Goal: Task Accomplishment & Management: Use online tool/utility

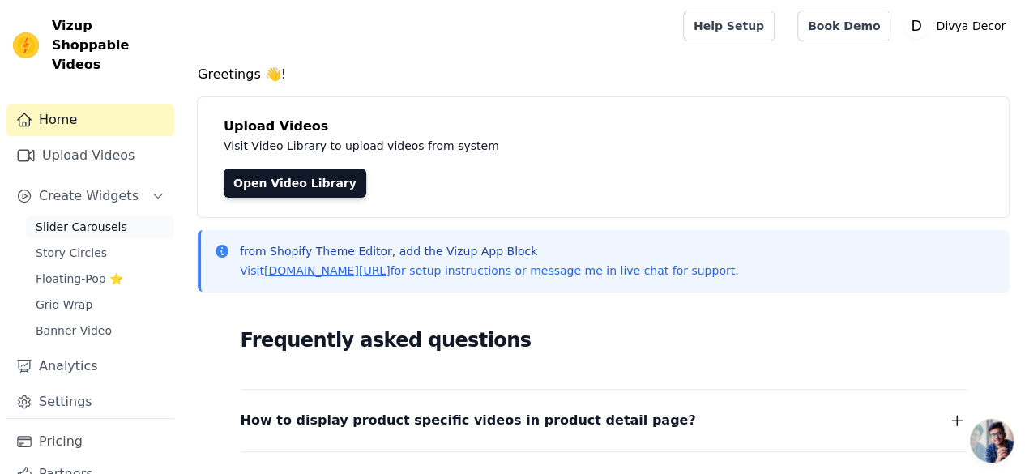
click at [80, 219] on span "Slider Carousels" at bounding box center [82, 227] width 92 height 16
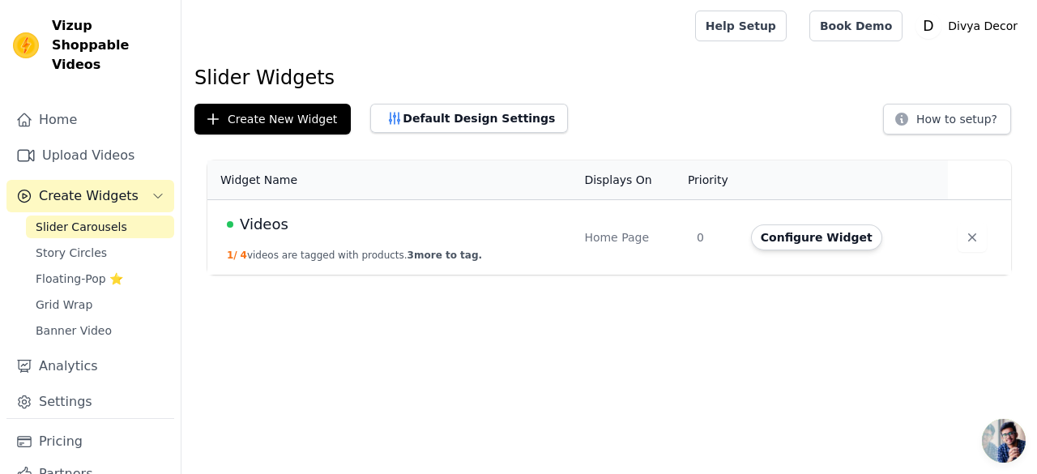
click at [499, 213] on div "Videos" at bounding box center [396, 224] width 338 height 23
click at [833, 239] on button "Configure Widget" at bounding box center [816, 237] width 131 height 26
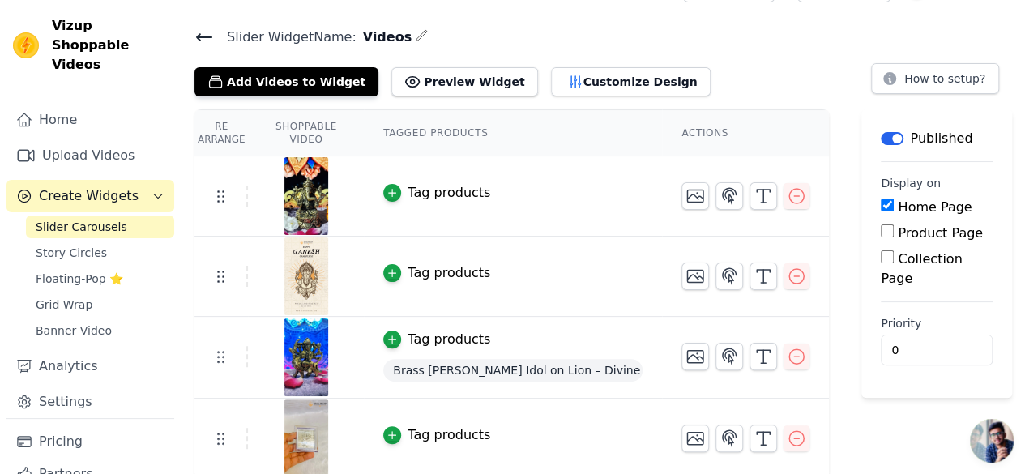
scroll to position [40, 0]
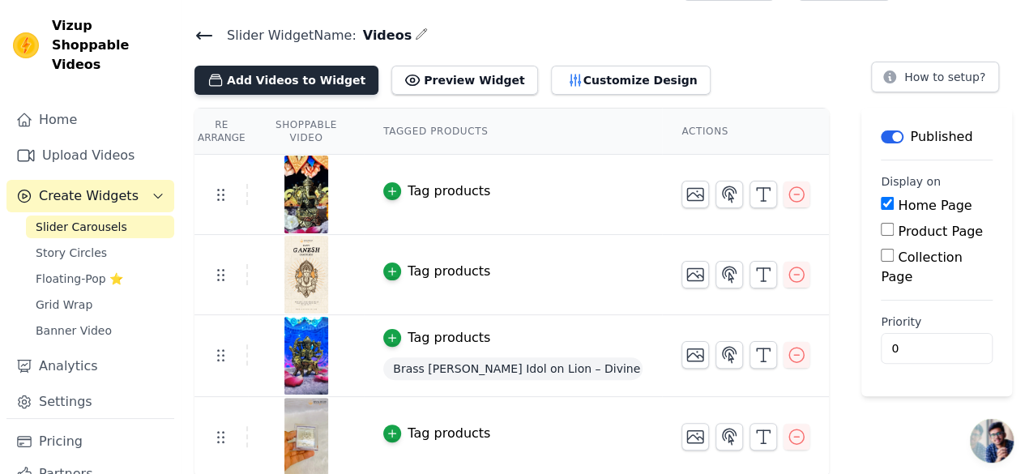
click at [275, 71] on button "Add Videos to Widget" at bounding box center [286, 80] width 184 height 29
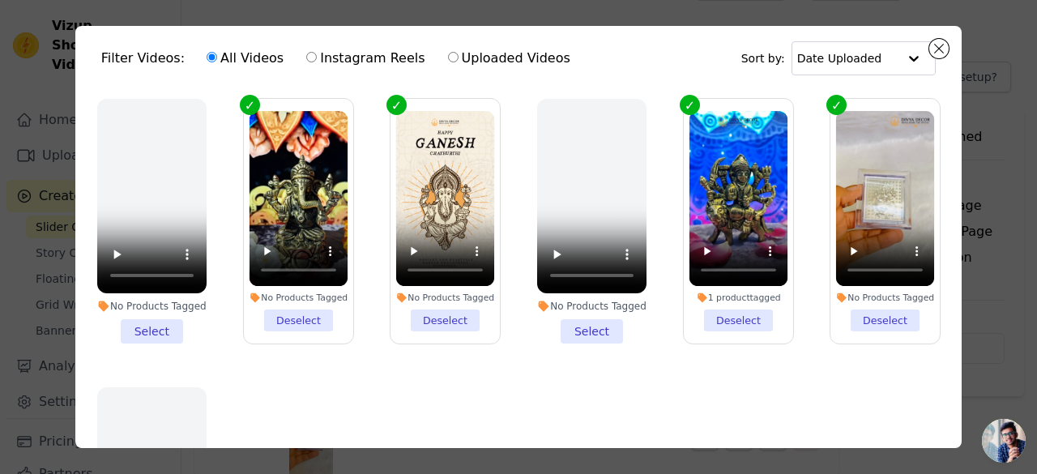
scroll to position [0, 0]
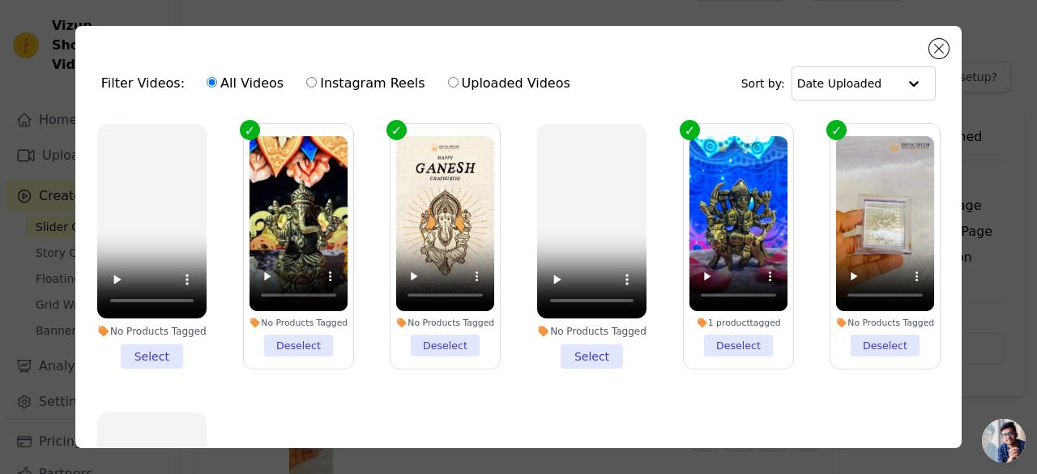
click at [327, 83] on label "Instagram Reels" at bounding box center [365, 83] width 120 height 21
click at [317, 83] on input "Instagram Reels" at bounding box center [311, 82] width 11 height 11
radio input "true"
click at [481, 86] on label "Uploaded Videos" at bounding box center [509, 83] width 124 height 21
click at [458, 86] on input "Uploaded Videos" at bounding box center [453, 82] width 11 height 11
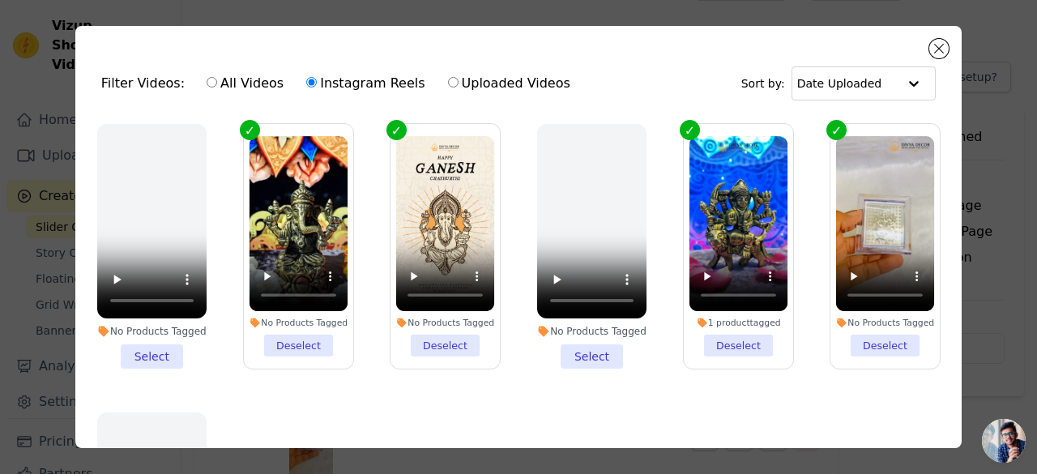
radio input "true"
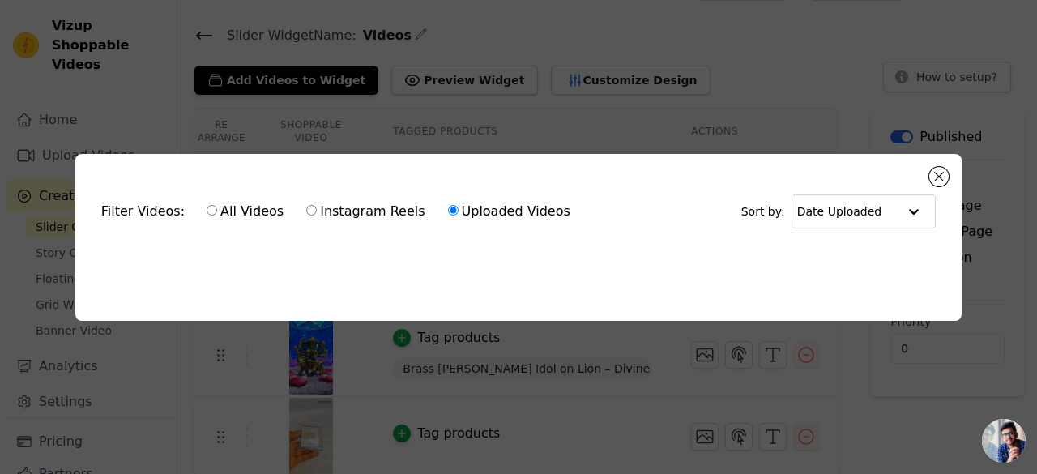
click at [224, 206] on label "All Videos" at bounding box center [245, 211] width 79 height 21
click at [217, 206] on input "All Videos" at bounding box center [212, 210] width 11 height 11
radio input "true"
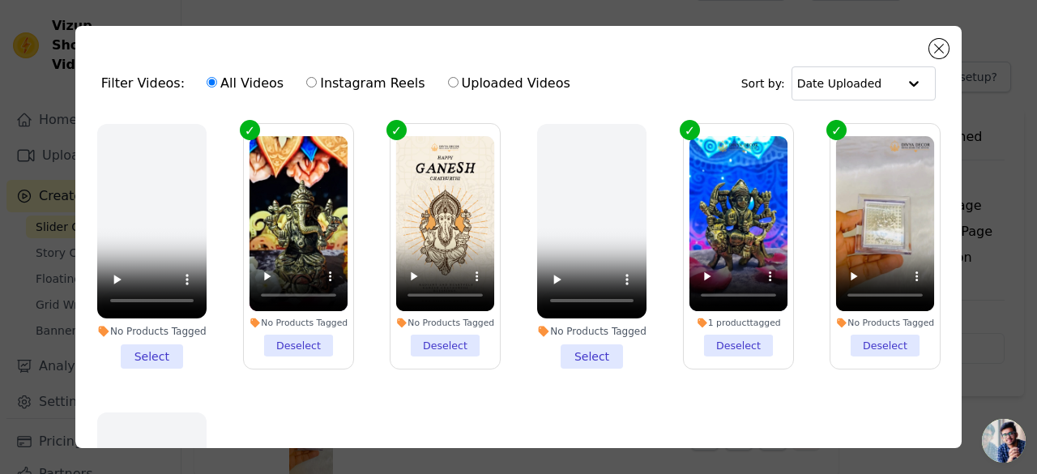
click at [927, 53] on div "Filter Videos: All Videos Instagram Reels Uploaded Videos Sort by: Date Uploaded" at bounding box center [518, 83] width 860 height 63
click at [935, 54] on button "Close modal" at bounding box center [938, 48] width 19 height 19
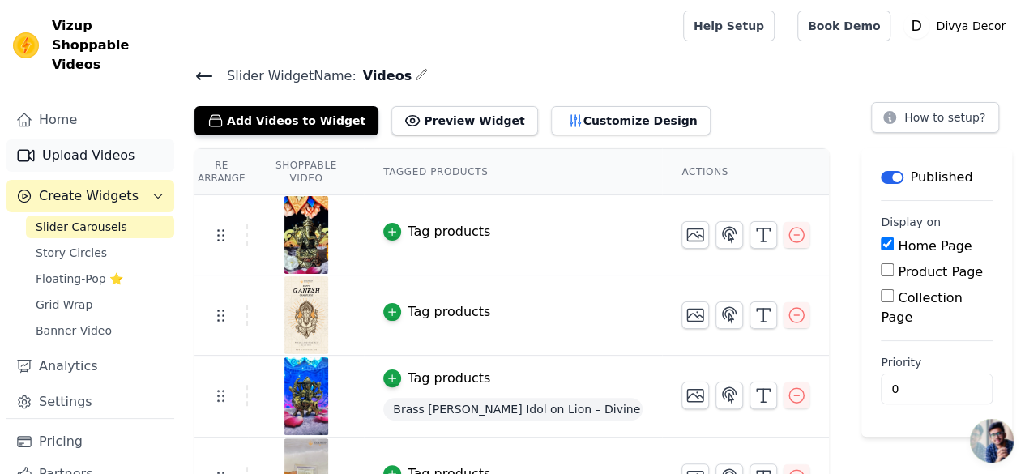
click at [104, 140] on link "Upload Videos" at bounding box center [90, 155] width 168 height 32
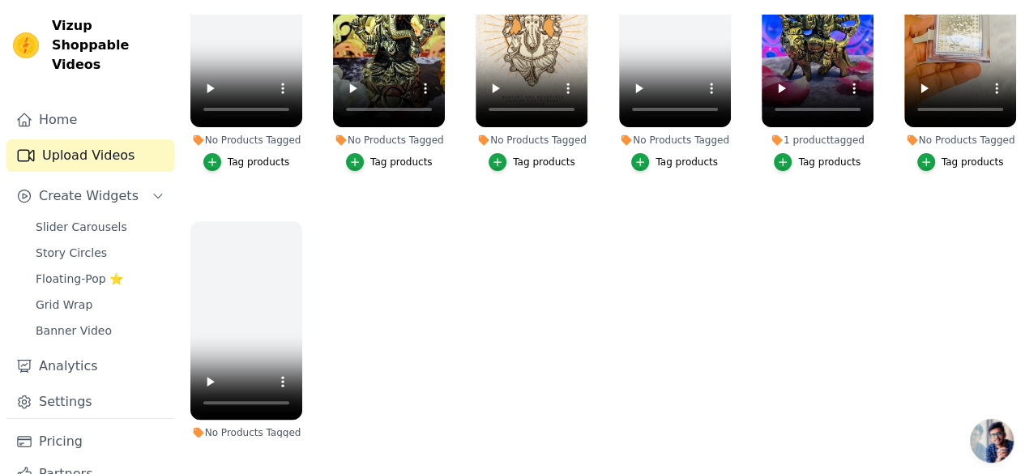
scroll to position [148, 0]
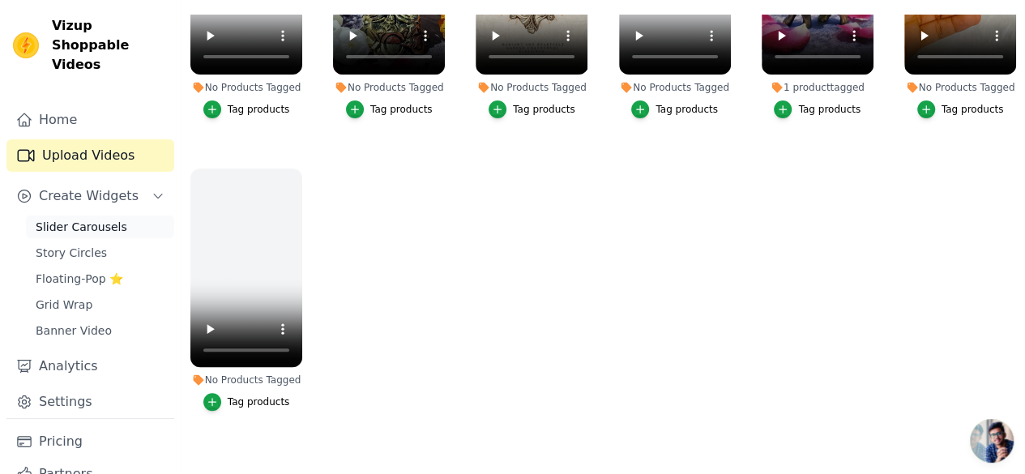
click at [58, 219] on span "Slider Carousels" at bounding box center [82, 227] width 92 height 16
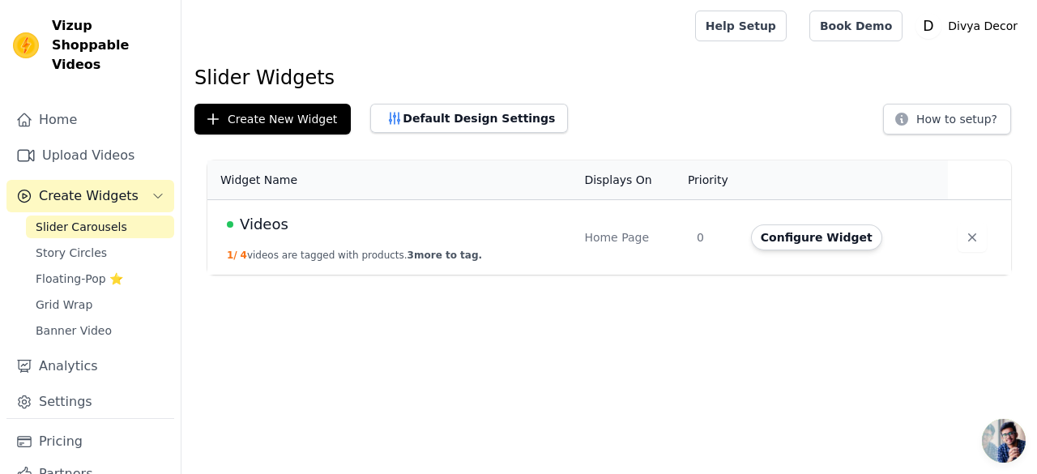
click at [384, 229] on div "Videos" at bounding box center [396, 224] width 338 height 23
click at [816, 235] on button "Configure Widget" at bounding box center [816, 237] width 131 height 26
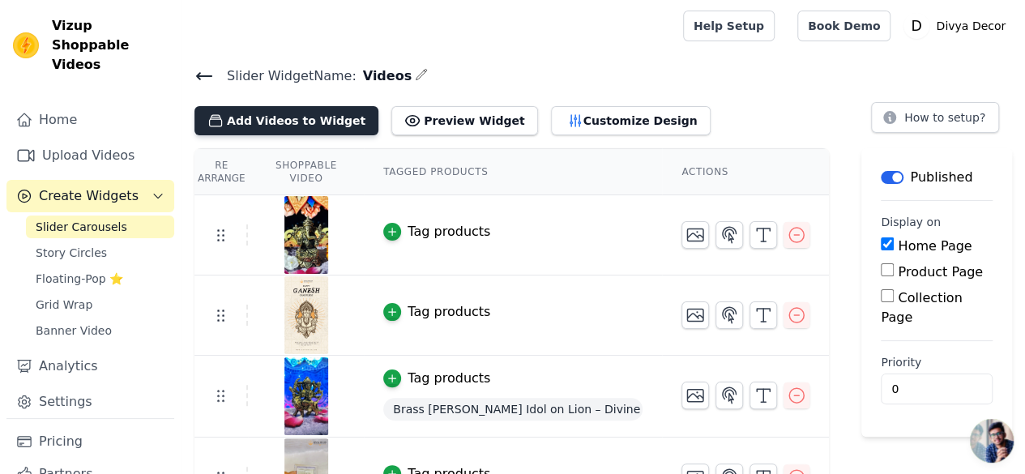
click at [300, 119] on button "Add Videos to Widget" at bounding box center [286, 120] width 184 height 29
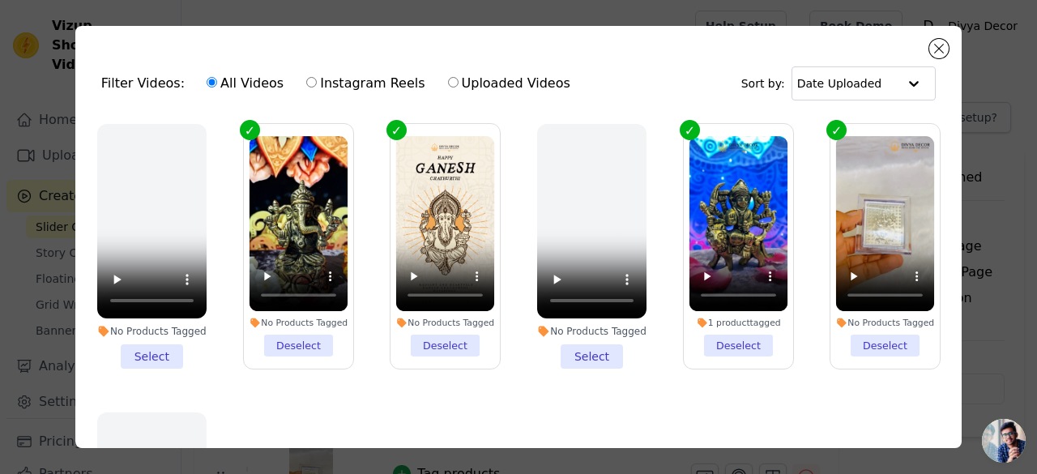
click at [424, 19] on div "Filter Videos: All Videos Instagram Reels Uploaded Videos Sort by: Date Uploade…" at bounding box center [518, 237] width 985 height 474
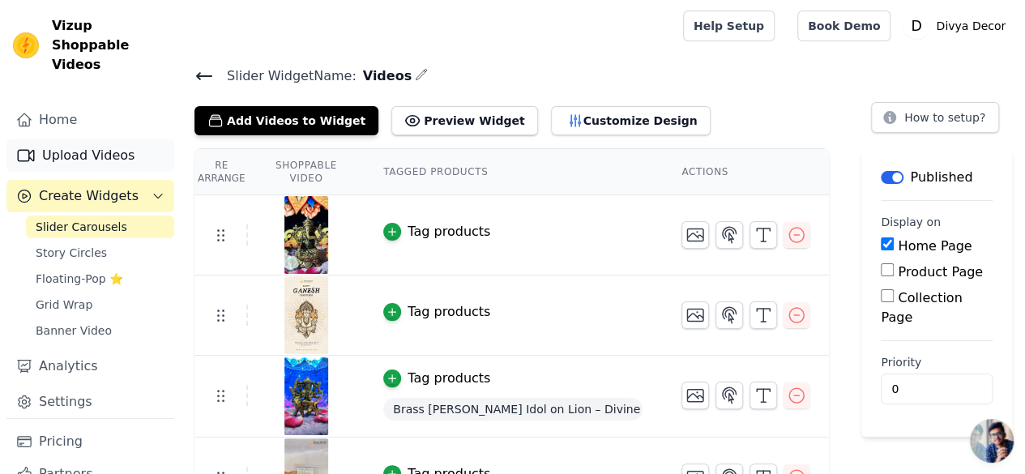
click at [75, 139] on link "Upload Videos" at bounding box center [90, 155] width 168 height 32
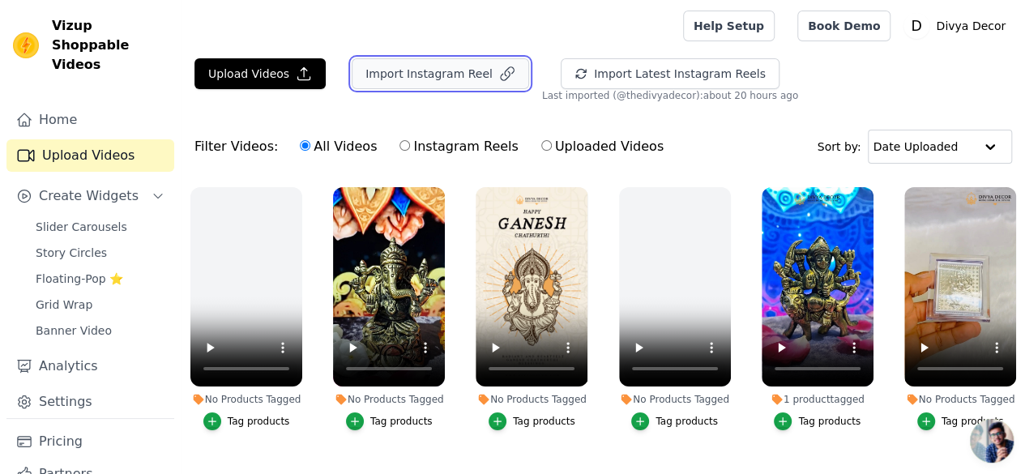
click at [423, 73] on button "Import Instagram Reel" at bounding box center [440, 73] width 177 height 31
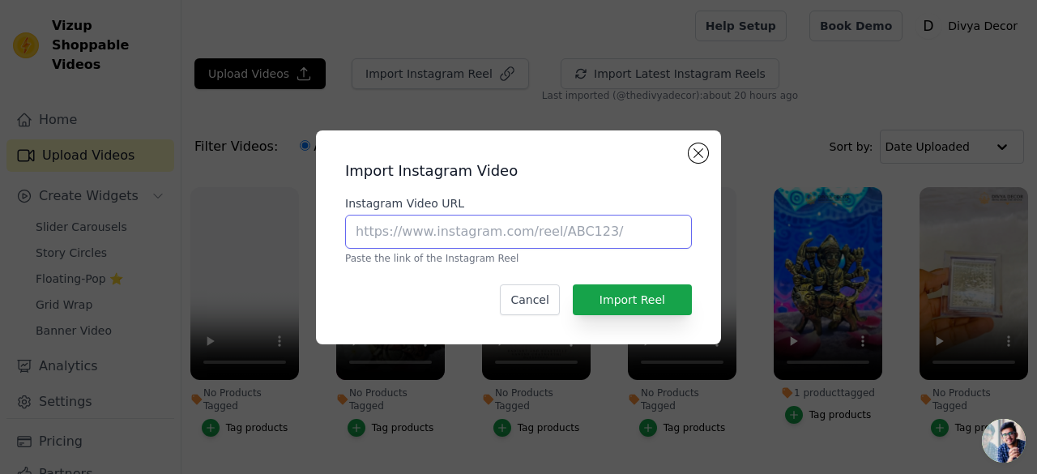
click at [441, 232] on input "Instagram Video URL" at bounding box center [518, 232] width 347 height 34
paste input "[URL][DOMAIN_NAME]"
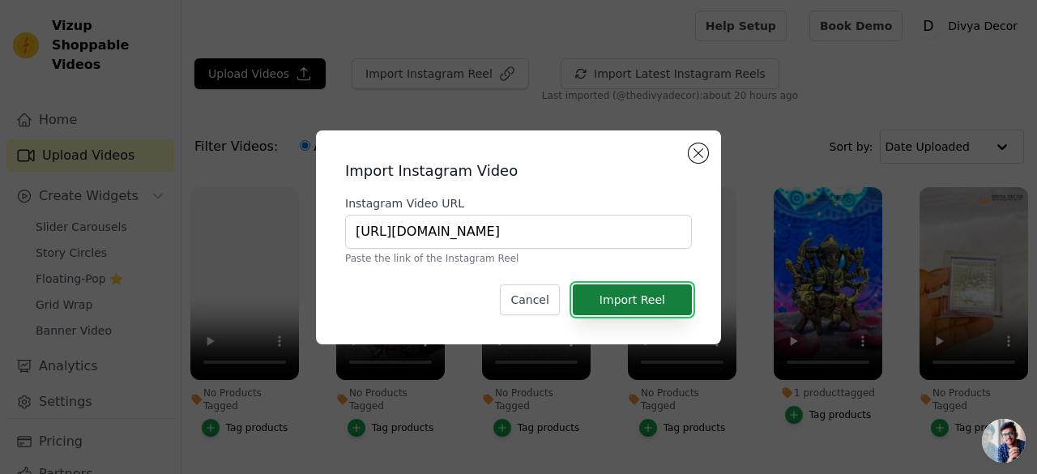
click at [658, 295] on button "Import Reel" at bounding box center [632, 299] width 119 height 31
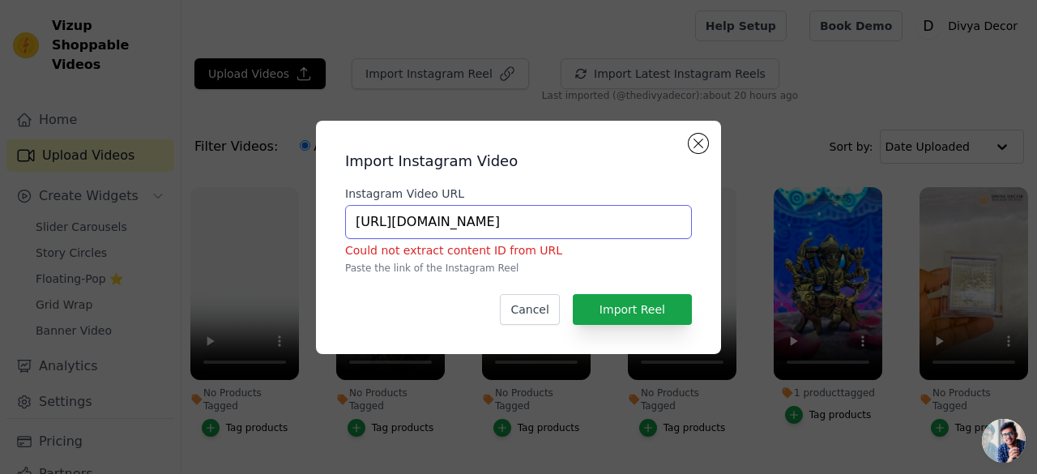
click at [635, 227] on input "[URL][DOMAIN_NAME]" at bounding box center [518, 222] width 347 height 34
type input "[URL][DOMAIN_NAME]"
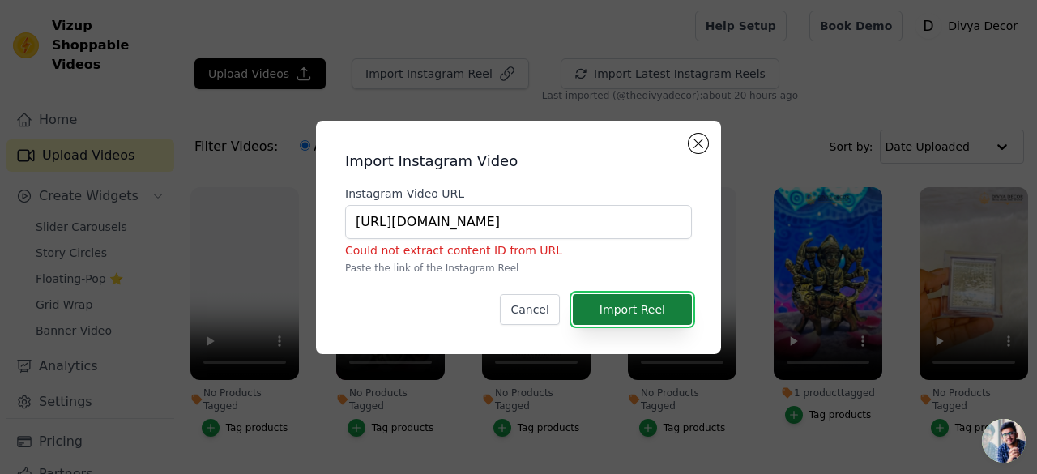
click at [645, 302] on button "Import Reel" at bounding box center [632, 309] width 119 height 31
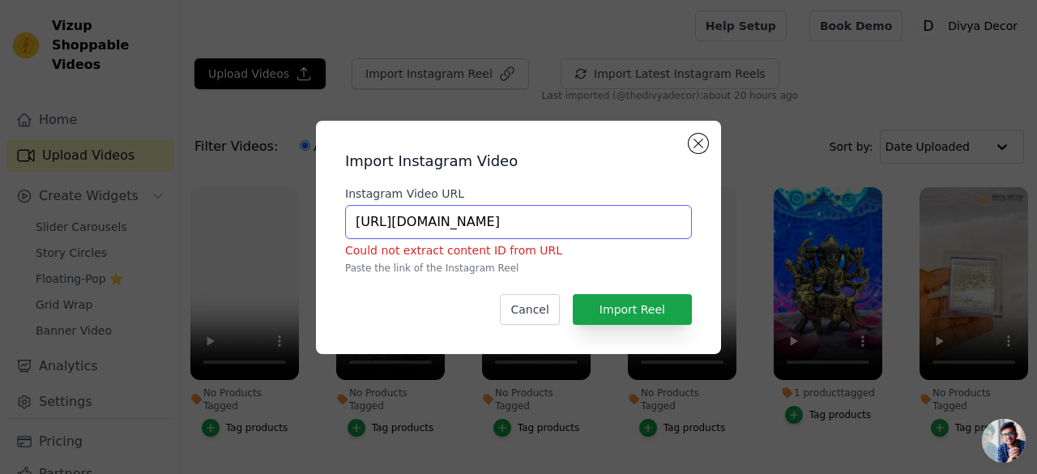
click at [397, 224] on input "[URL][DOMAIN_NAME]" at bounding box center [518, 222] width 347 height 34
type input "[DOMAIN_NAME][URL]"
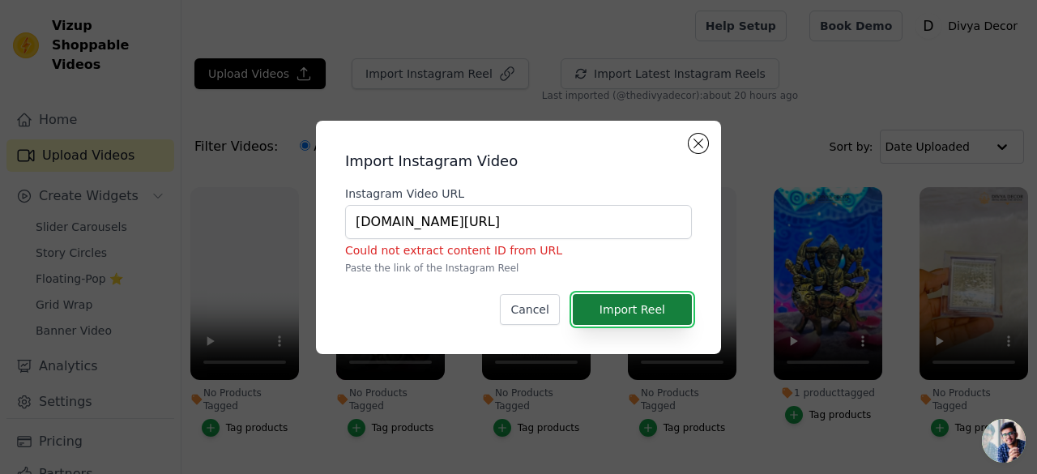
click at [665, 313] on button "Import Reel" at bounding box center [632, 309] width 119 height 31
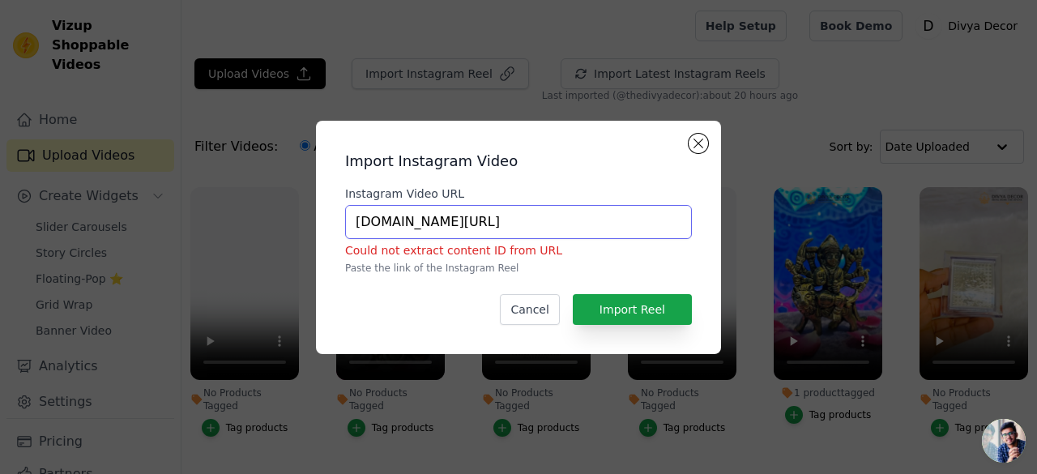
drag, startPoint x: 564, startPoint y: 231, endPoint x: 266, endPoint y: 262, distance: 299.6
click at [266, 262] on div "Import Instagram Video Instagram Video URL [DOMAIN_NAME][URL] Could not extract…" at bounding box center [518, 237] width 985 height 285
click at [706, 137] on div "Import Instagram Video Instagram Video URL [DOMAIN_NAME][URL] Could not extract…" at bounding box center [518, 237] width 379 height 207
click at [697, 145] on button "Close modal" at bounding box center [697, 143] width 19 height 19
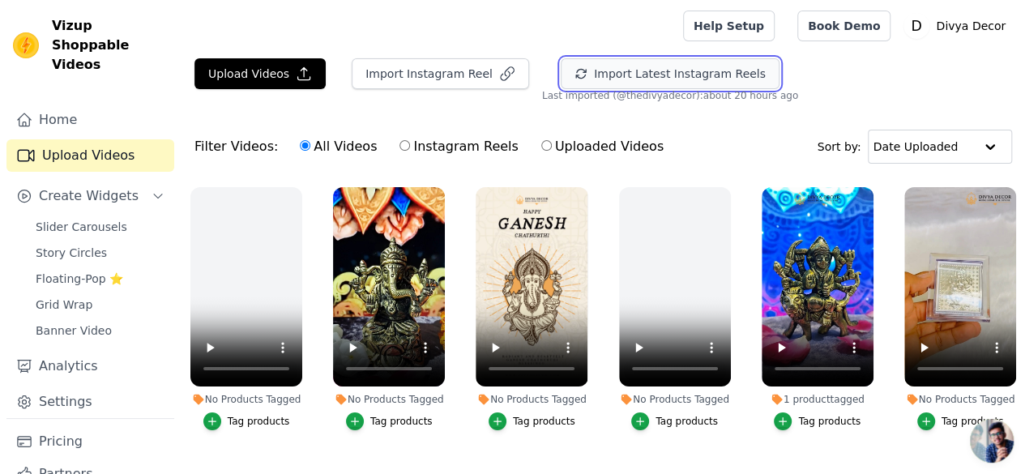
click at [673, 79] on button "Import Latest Instagram Reels" at bounding box center [669, 73] width 219 height 31
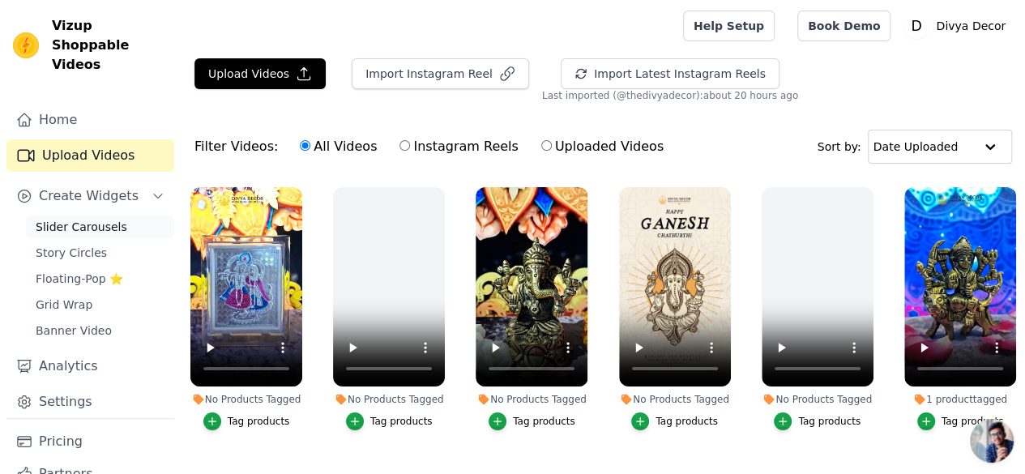
click at [113, 219] on span "Slider Carousels" at bounding box center [82, 227] width 92 height 16
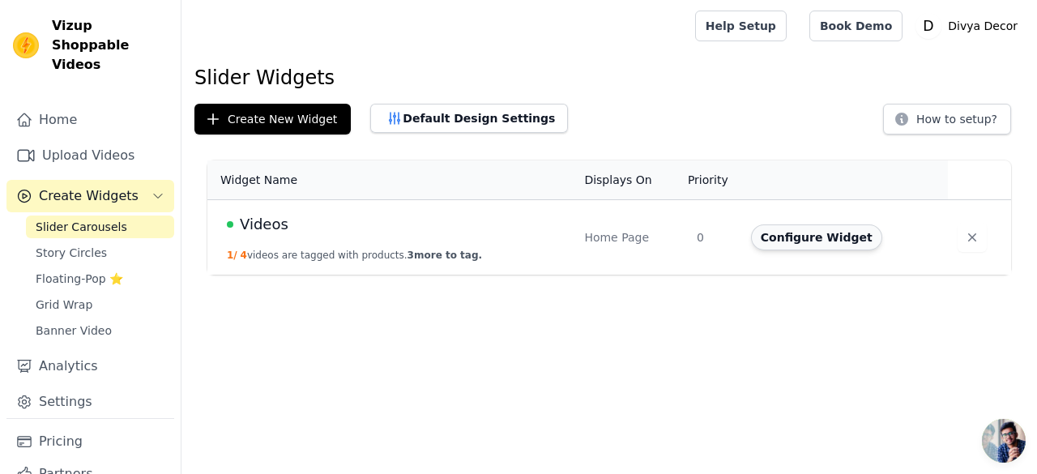
click at [818, 231] on button "Configure Widget" at bounding box center [816, 237] width 131 height 26
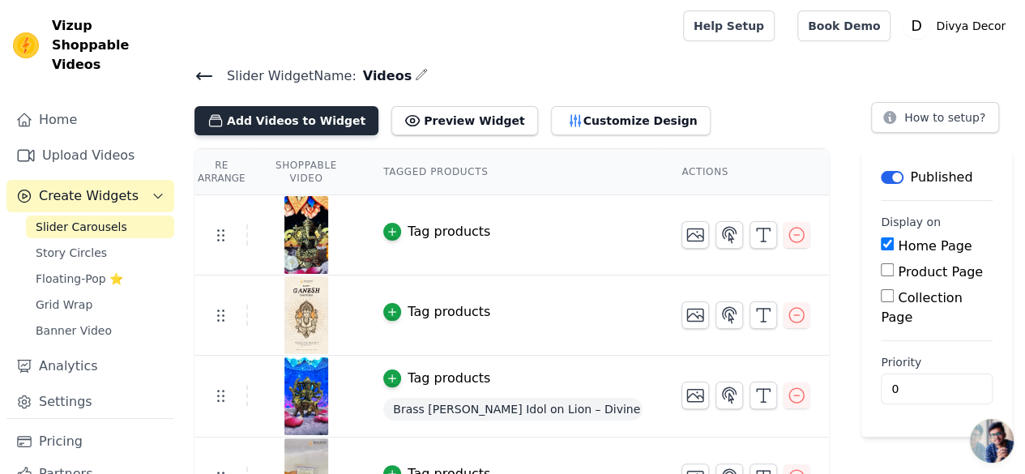
click at [273, 117] on button "Add Videos to Widget" at bounding box center [286, 120] width 184 height 29
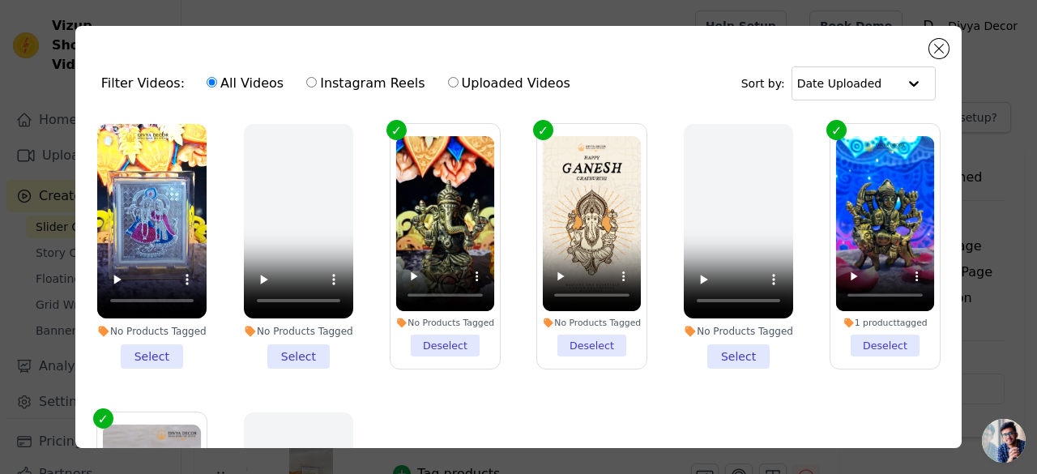
click at [149, 356] on li "No Products Tagged Select" at bounding box center [151, 246] width 109 height 245
click at [0, 0] on input "No Products Tagged Select" at bounding box center [0, 0] width 0 height 0
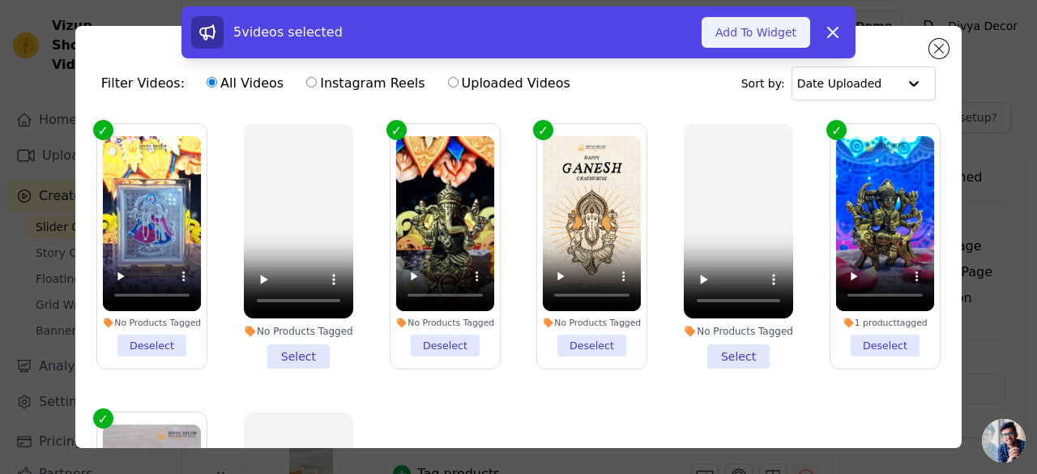
click at [766, 36] on button "Add To Widget" at bounding box center [755, 32] width 109 height 31
